Goal: Check status: Check status

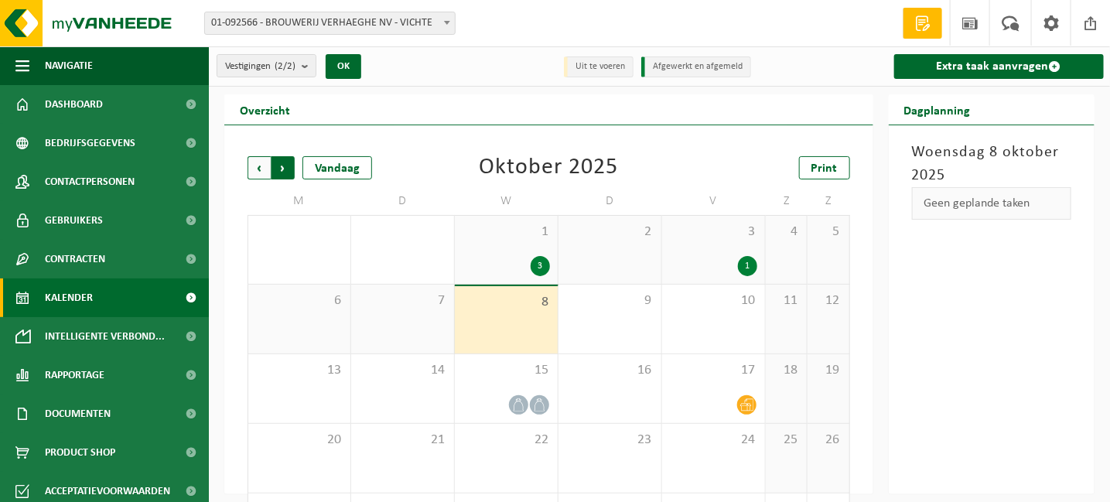
click at [255, 167] on span "Vorige" at bounding box center [259, 167] width 23 height 23
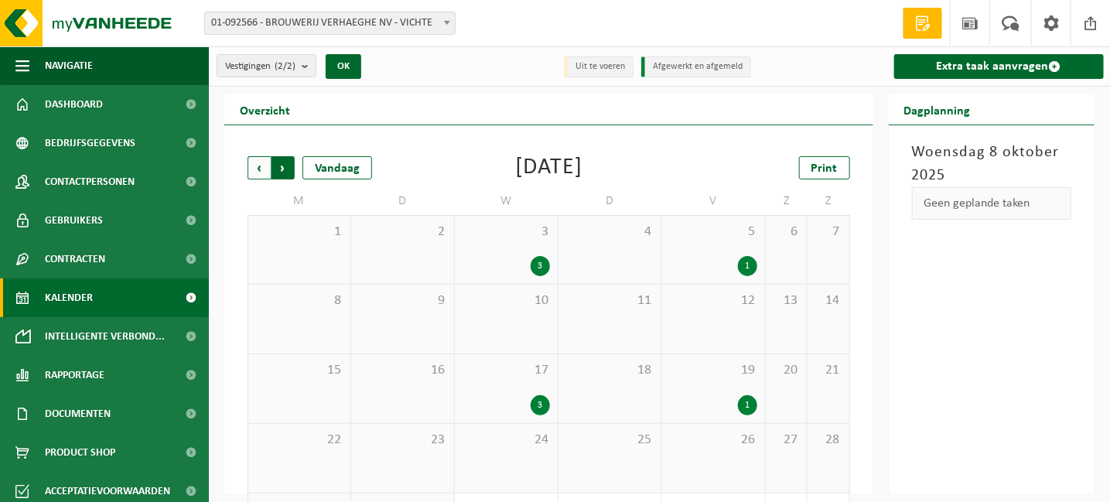
click at [259, 170] on span "Vorige" at bounding box center [259, 167] width 23 height 23
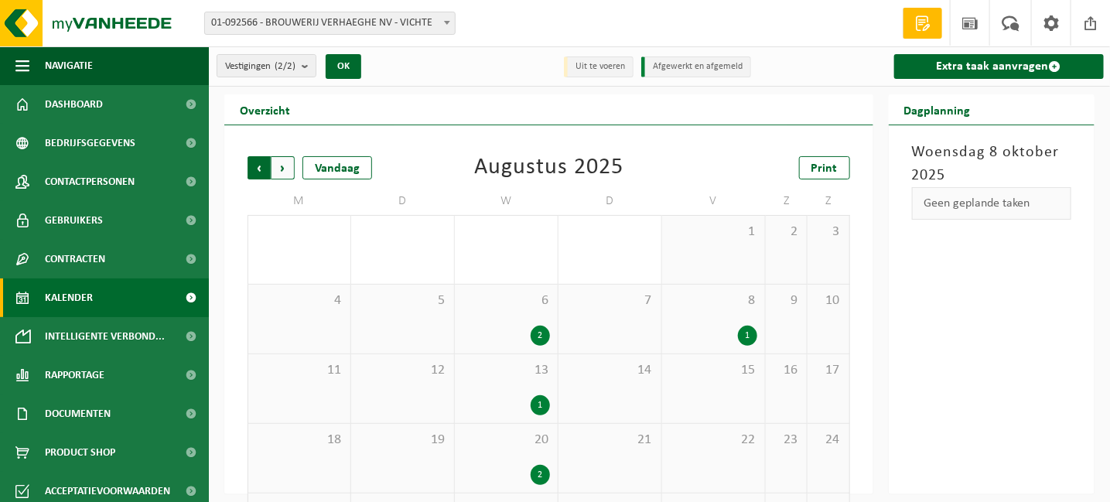
click at [288, 168] on span "Volgende" at bounding box center [283, 167] width 23 height 23
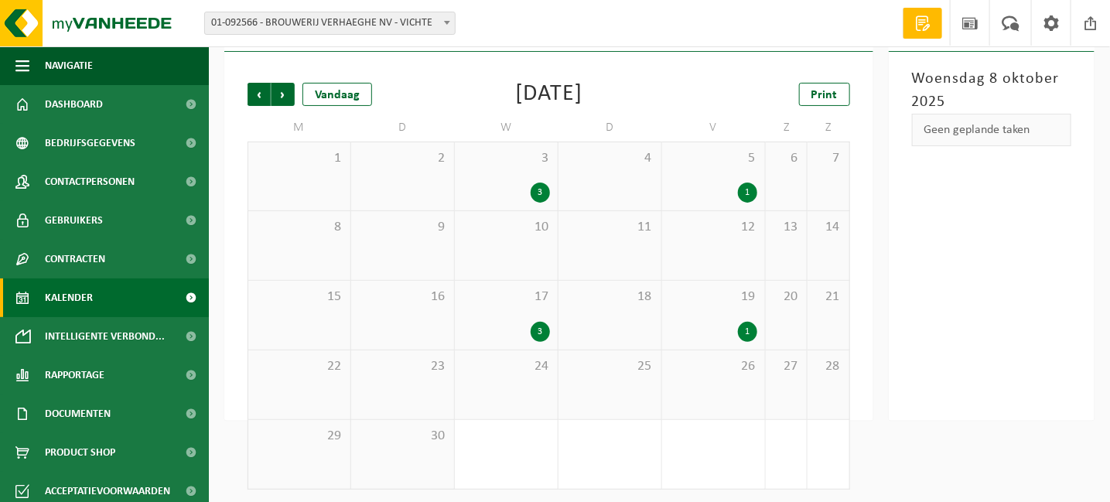
scroll to position [76, 0]
click at [534, 333] on div "3" at bounding box center [540, 330] width 19 height 20
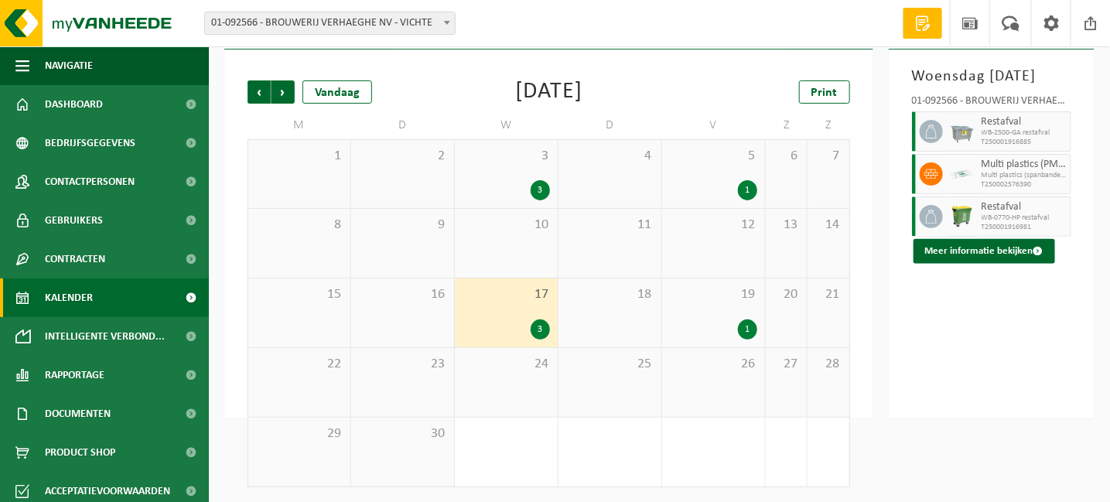
click at [539, 167] on div "3 3" at bounding box center [506, 174] width 103 height 68
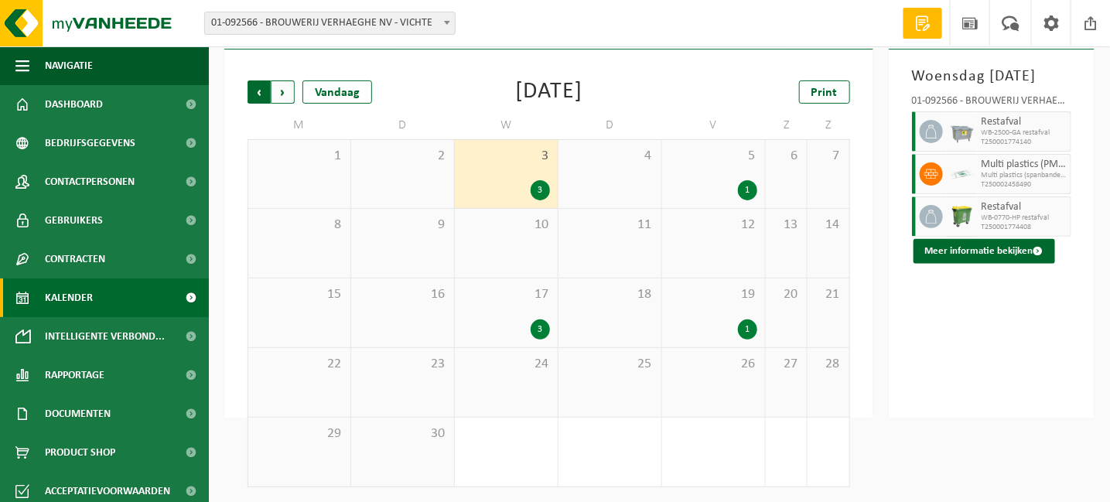
click at [286, 89] on span "Volgende" at bounding box center [283, 91] width 23 height 23
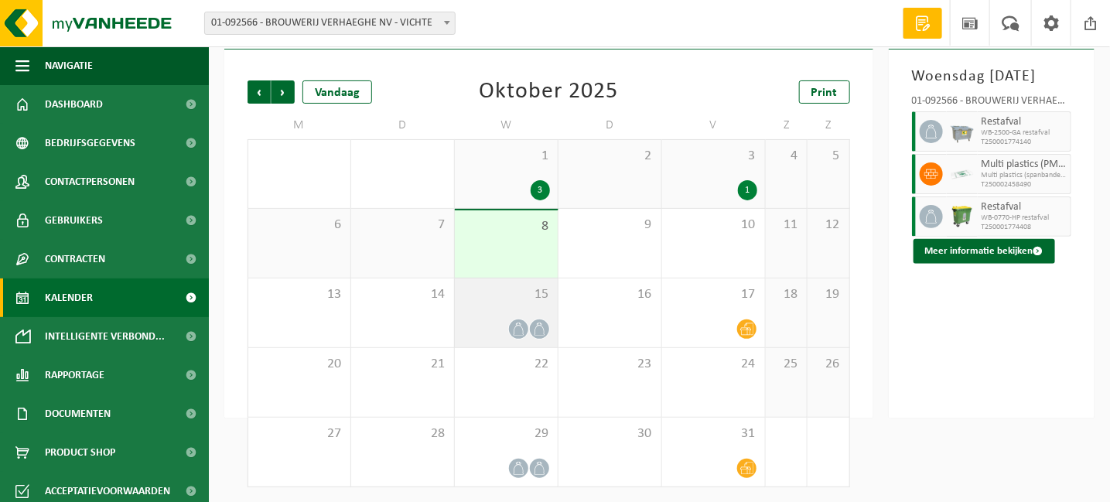
click at [539, 332] on icon at bounding box center [539, 329] width 13 height 13
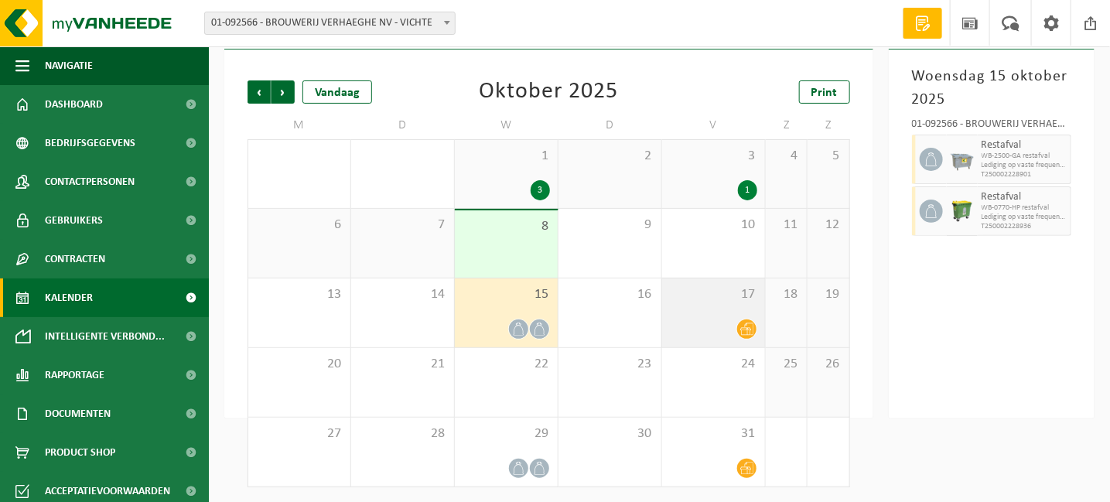
click at [730, 325] on div at bounding box center [713, 329] width 87 height 21
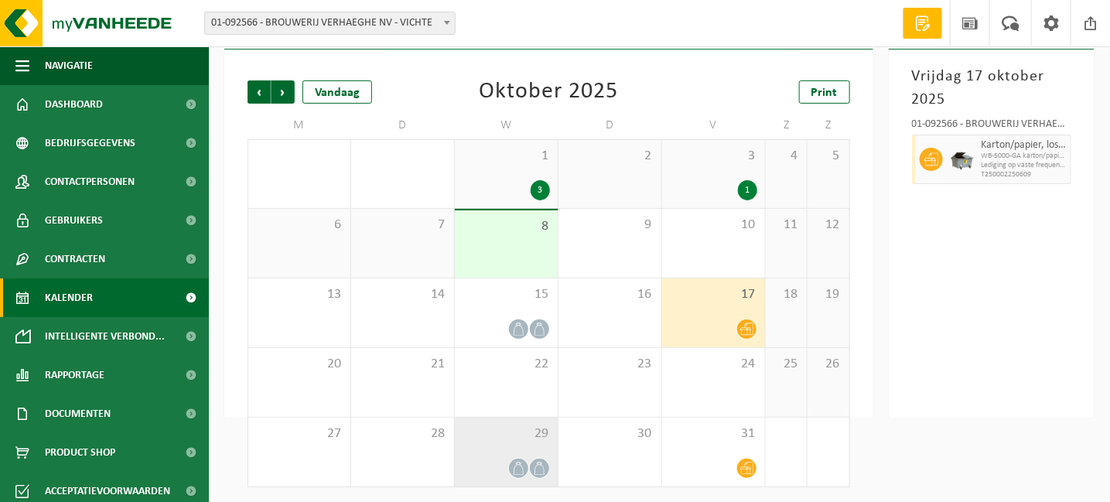
click at [523, 451] on div "29" at bounding box center [506, 452] width 103 height 69
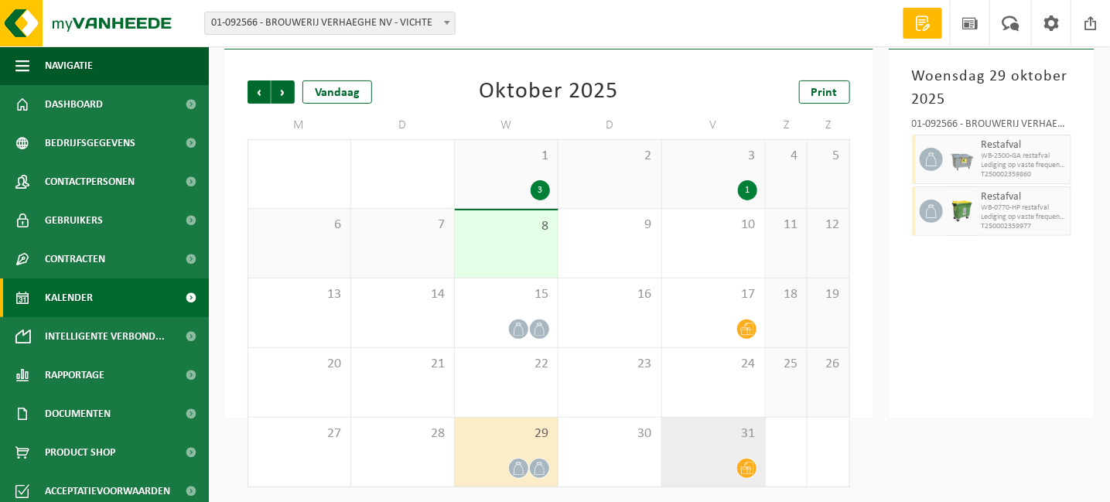
click at [723, 453] on div "31" at bounding box center [713, 452] width 103 height 69
